Goal: Book appointment/travel/reservation

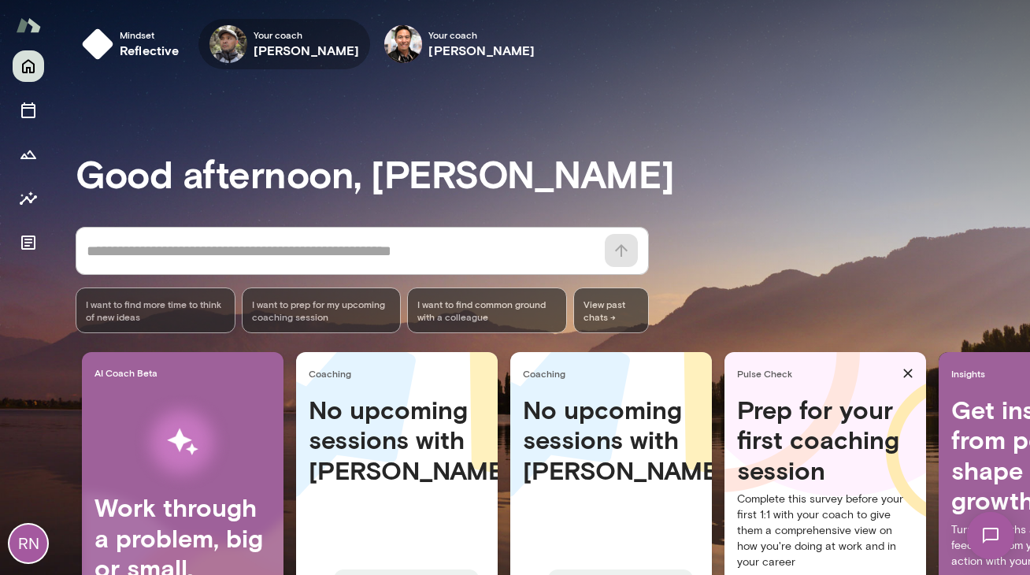
click at [260, 43] on h6 "[PERSON_NAME]" at bounding box center [307, 50] width 106 height 19
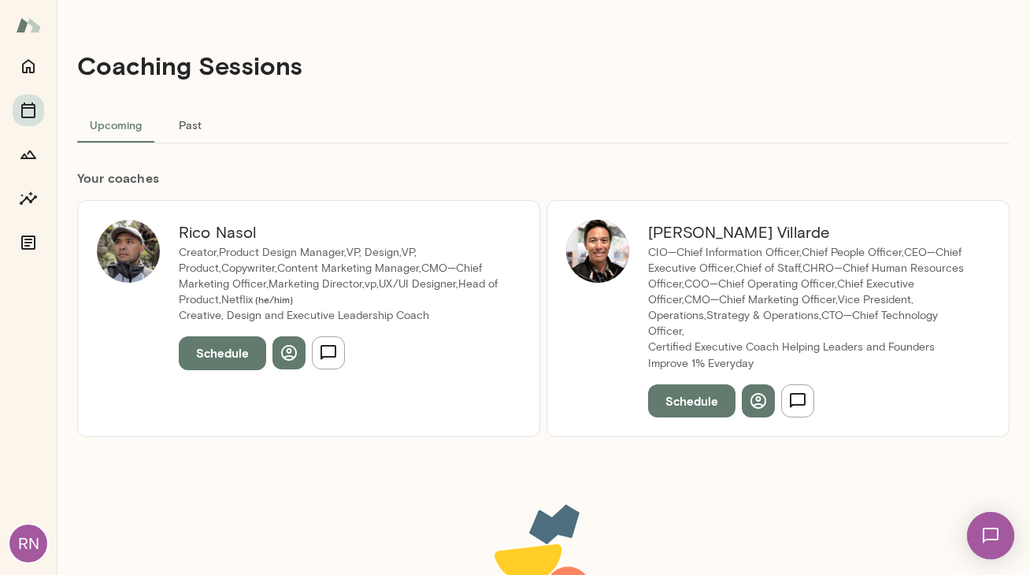
drag, startPoint x: 643, startPoint y: 232, endPoint x: 733, endPoint y: 235, distance: 89.8
click at [733, 235] on h6 "[PERSON_NAME]" at bounding box center [809, 232] width 323 height 25
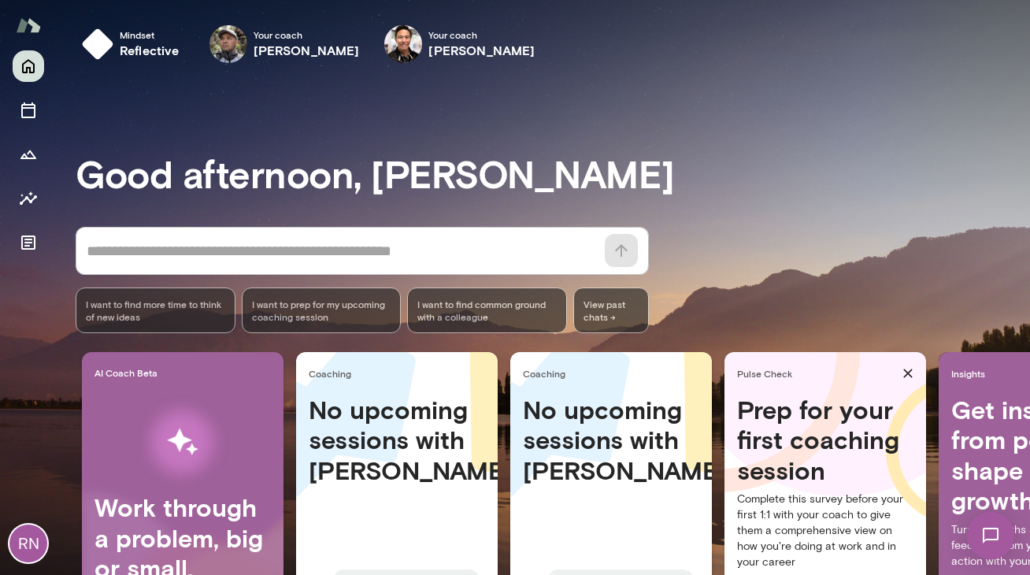
click at [482, 20] on div "Your coach [PERSON_NAME] Your coach [PERSON_NAME]" at bounding box center [372, 44] width 348 height 50
click at [528, 35] on div "Mindset reflective Your coach [PERSON_NAME] Your coach [PERSON_NAME] Your coach…" at bounding box center [553, 44] width 955 height 50
click at [295, 39] on span "Your coach" at bounding box center [307, 34] width 106 height 13
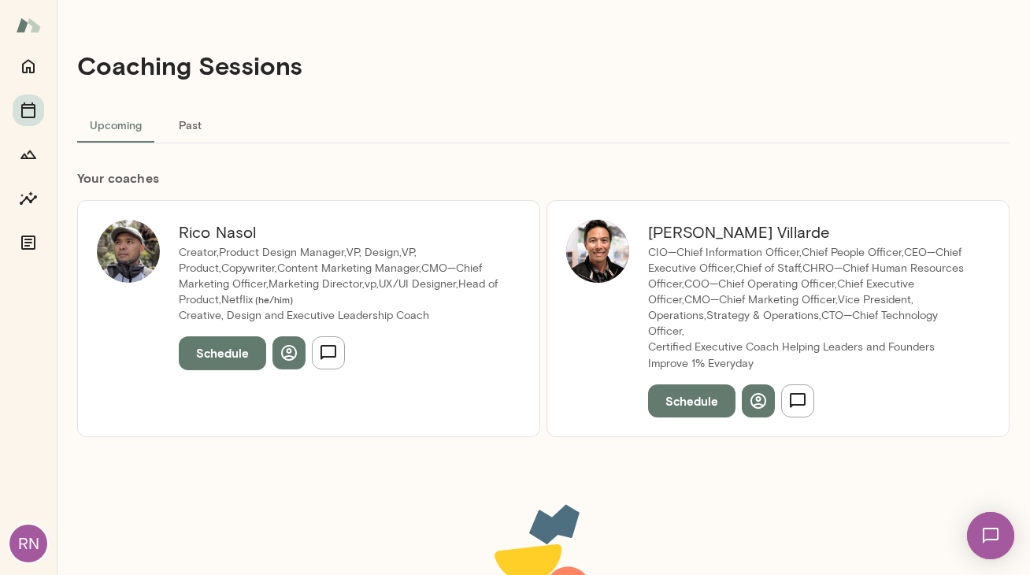
click at [194, 364] on button "Schedule" at bounding box center [222, 352] width 87 height 33
